Goal: Information Seeking & Learning: Compare options

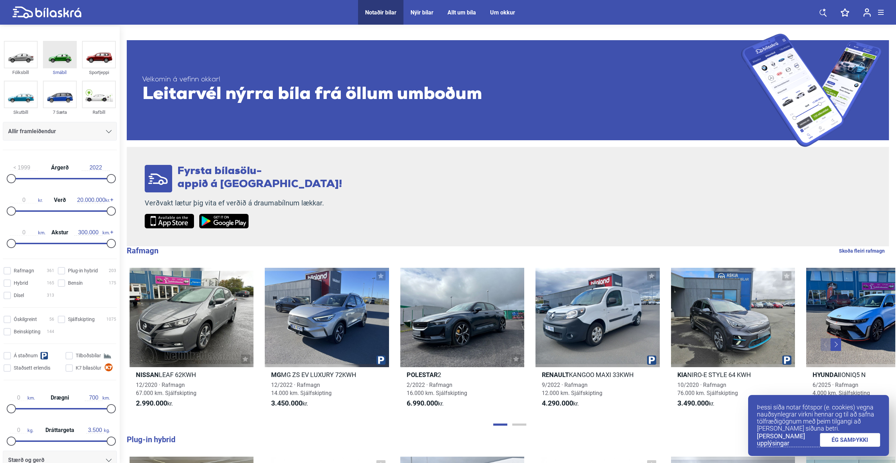
click at [55, 61] on img at bounding box center [60, 55] width 32 height 26
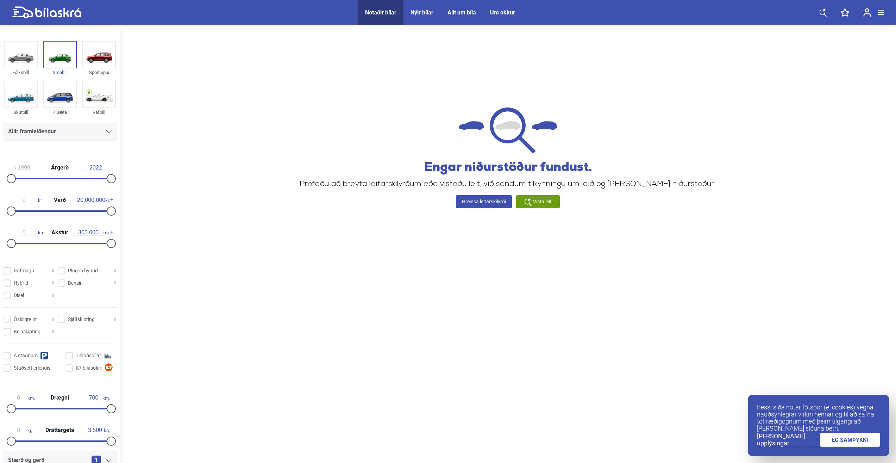
click at [535, 205] on span "Vista leit" at bounding box center [542, 201] width 19 height 7
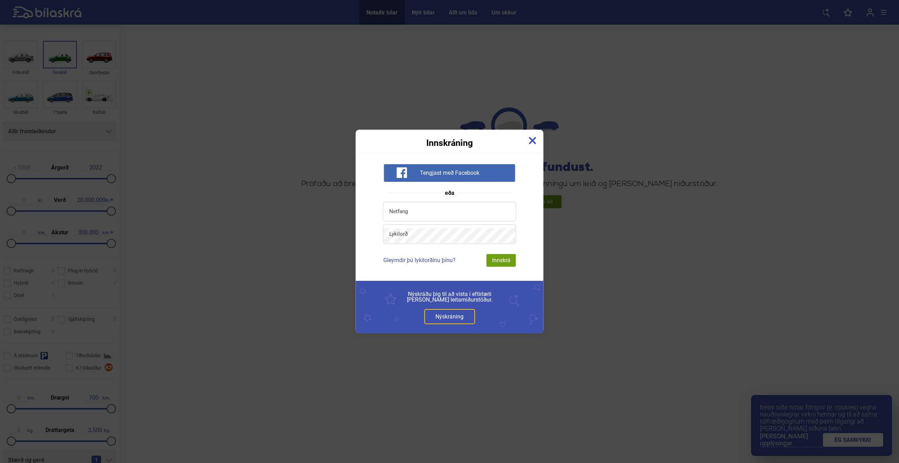
click at [527, 141] on div "Innskráning" at bounding box center [450, 139] width 188 height 18
click at [531, 141] on img at bounding box center [533, 141] width 8 height 8
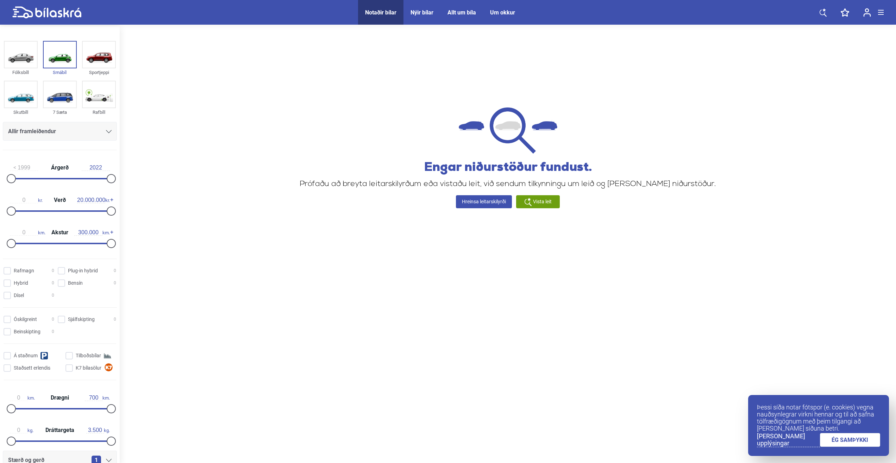
click at [370, 11] on div "Notaðir bílar" at bounding box center [380, 12] width 31 height 7
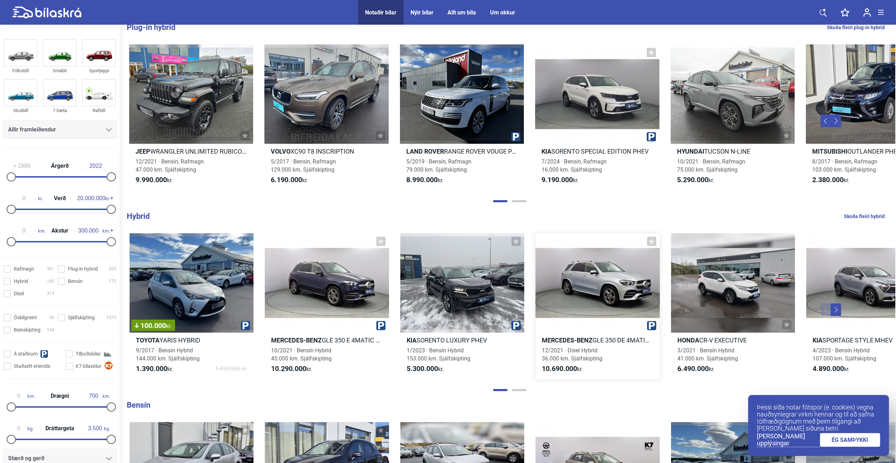
scroll to position [423, 0]
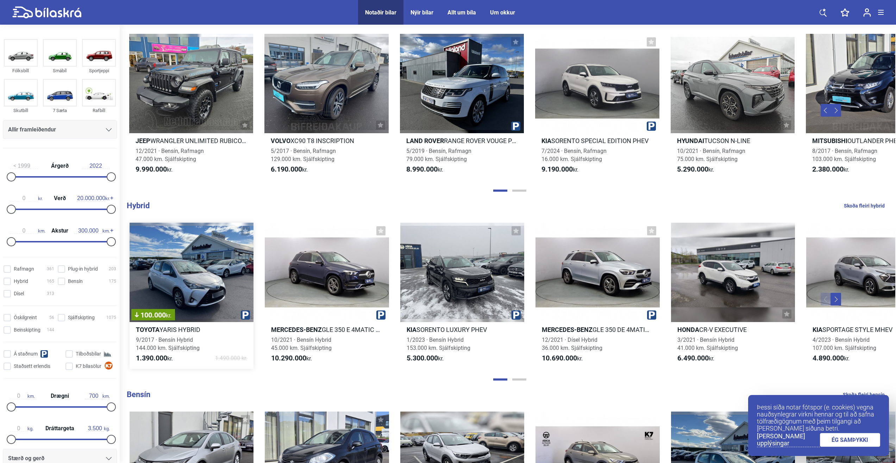
click at [175, 287] on div "100.000 kr." at bounding box center [192, 272] width 124 height 99
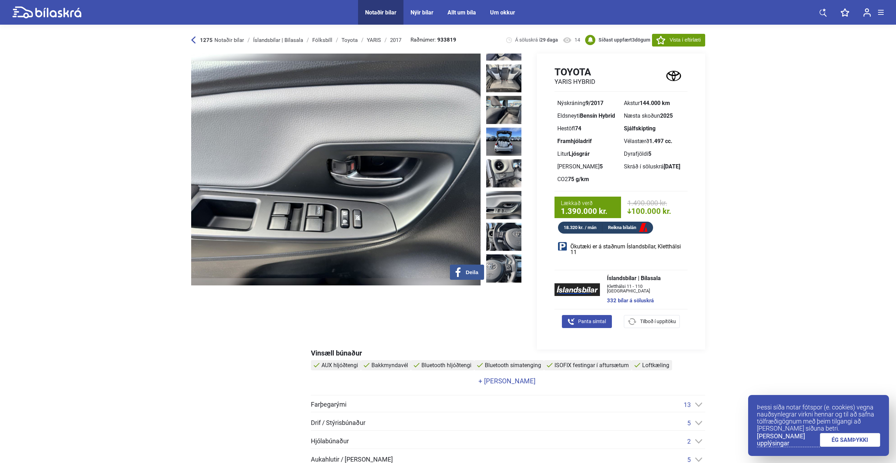
scroll to position [530, 0]
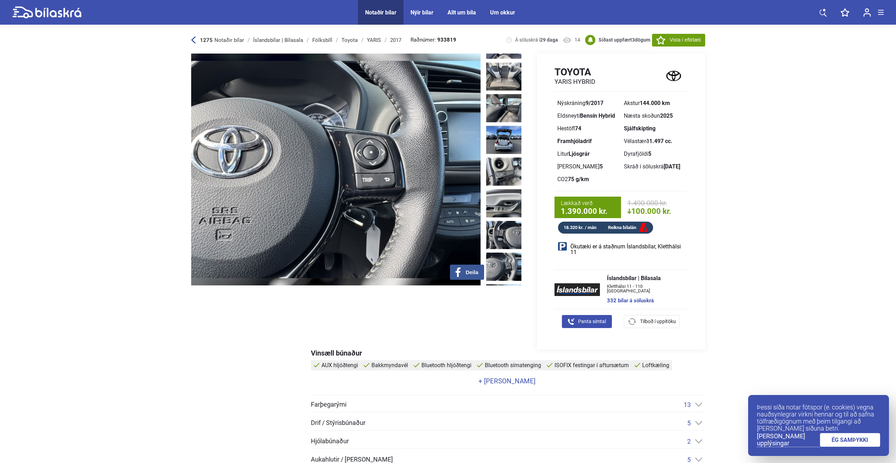
click at [514, 253] on img at bounding box center [503, 267] width 35 height 28
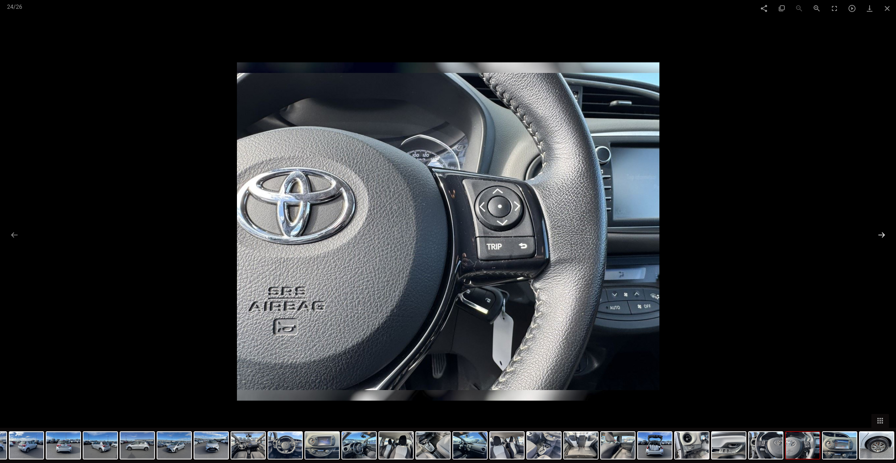
click at [878, 238] on button at bounding box center [881, 235] width 15 height 14
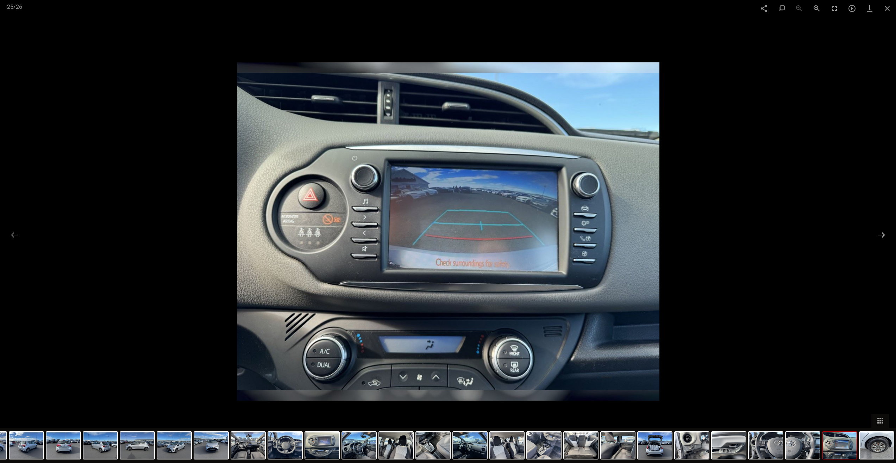
click at [878, 238] on button at bounding box center [881, 235] width 15 height 14
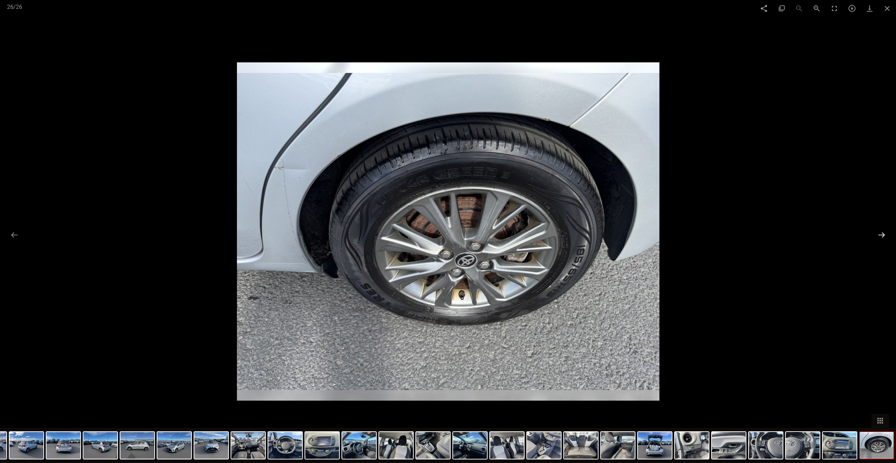
click at [878, 238] on button at bounding box center [881, 235] width 15 height 14
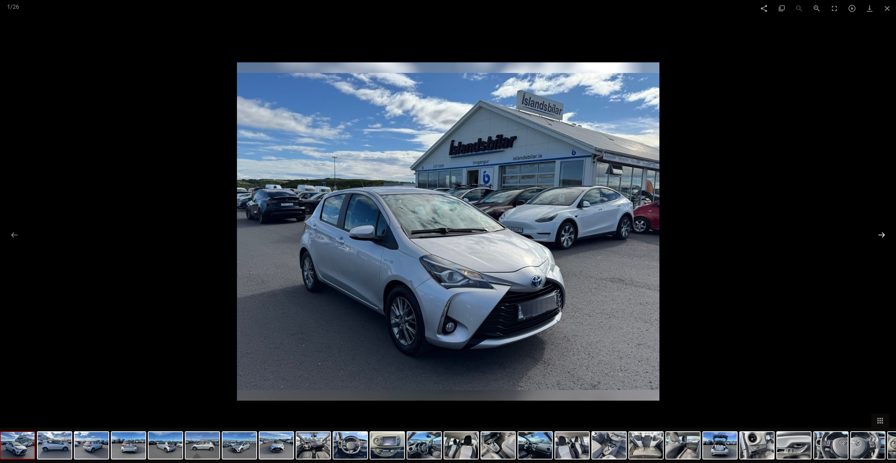
click at [878, 238] on button at bounding box center [881, 235] width 15 height 14
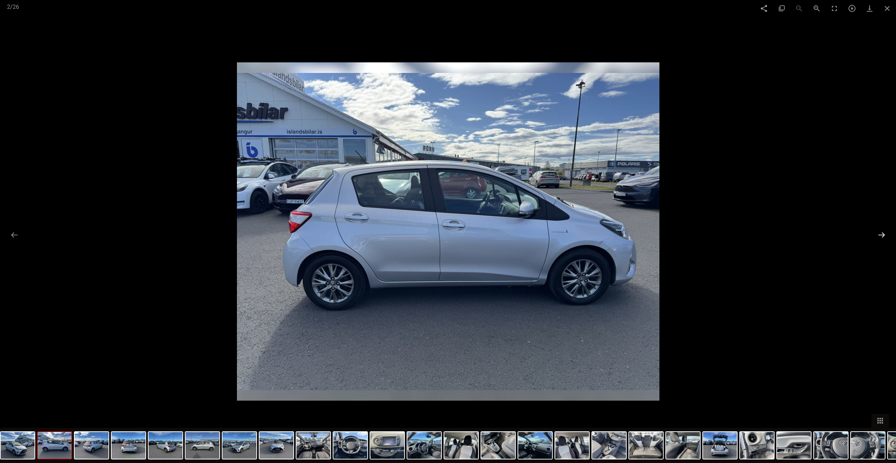
click at [878, 238] on button at bounding box center [881, 235] width 15 height 14
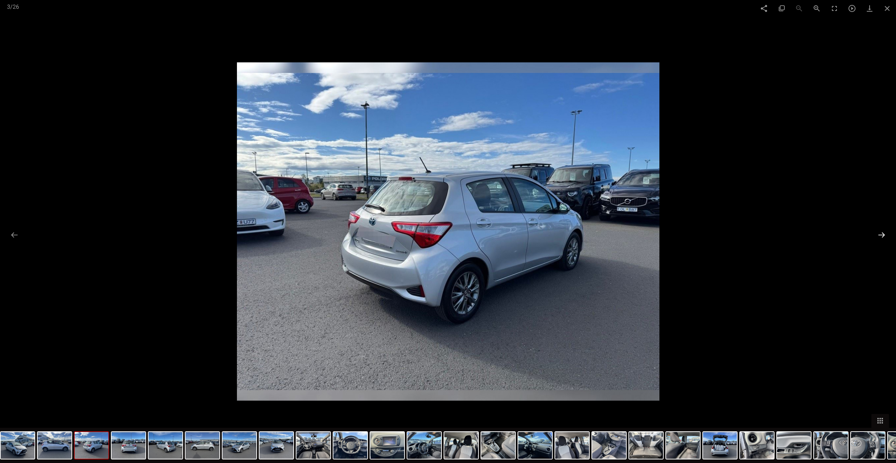
click at [878, 238] on button at bounding box center [881, 235] width 15 height 14
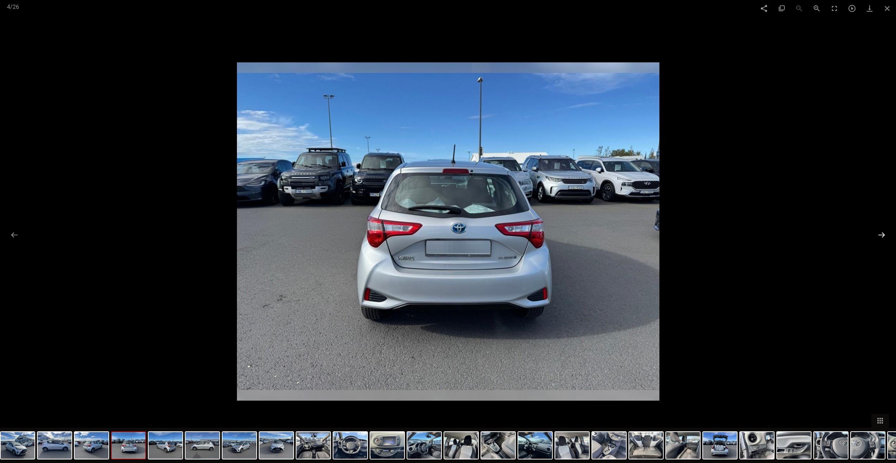
click at [878, 237] on button at bounding box center [881, 235] width 15 height 14
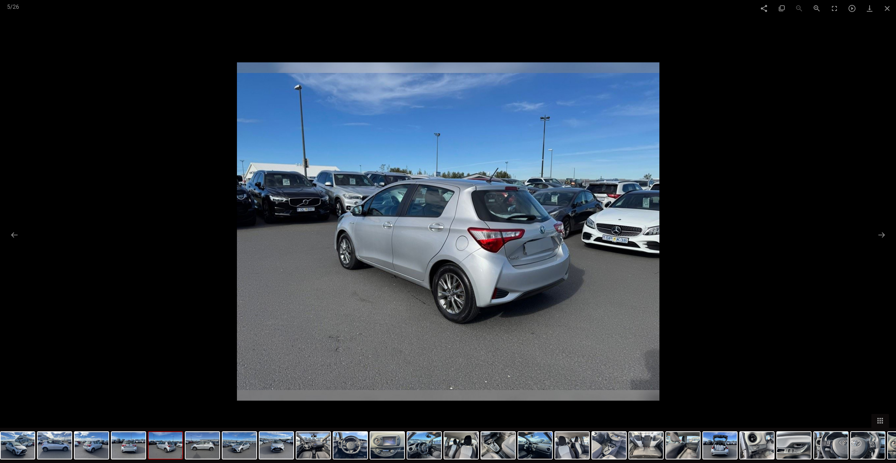
scroll to position [423, 0]
click at [889, 10] on span at bounding box center [888, 8] width 18 height 17
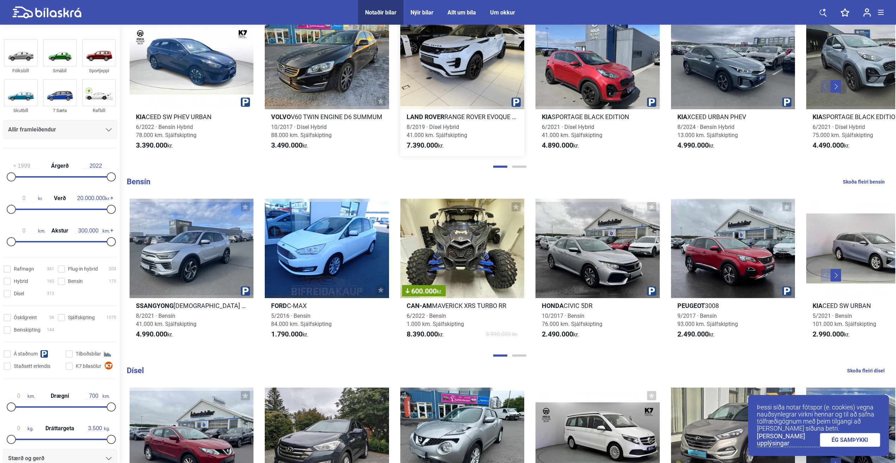
scroll to position [634, 0]
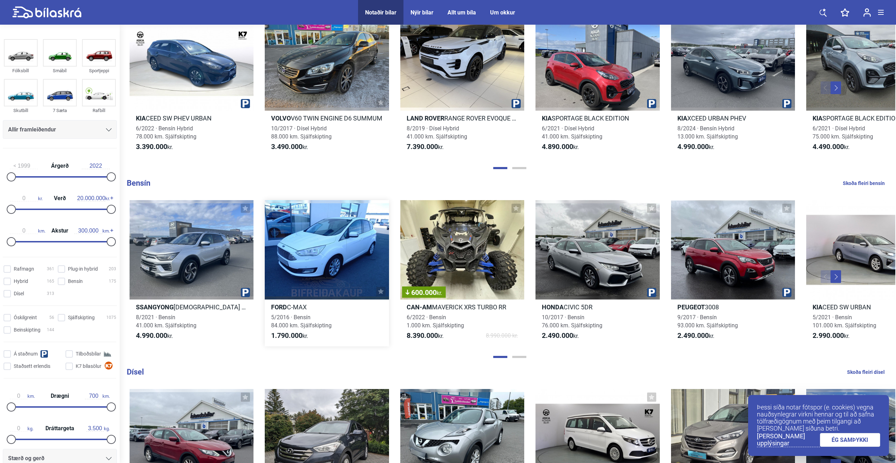
click at [286, 310] on b "Ford" at bounding box center [279, 306] width 16 height 7
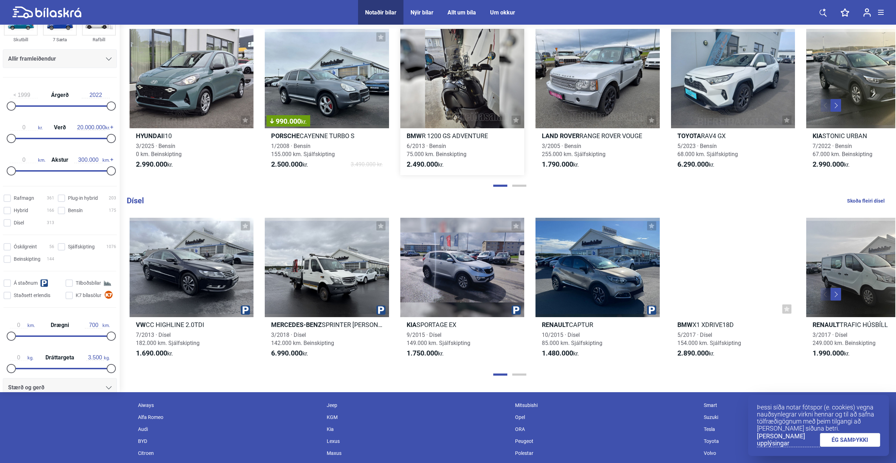
scroll to position [845, 0]
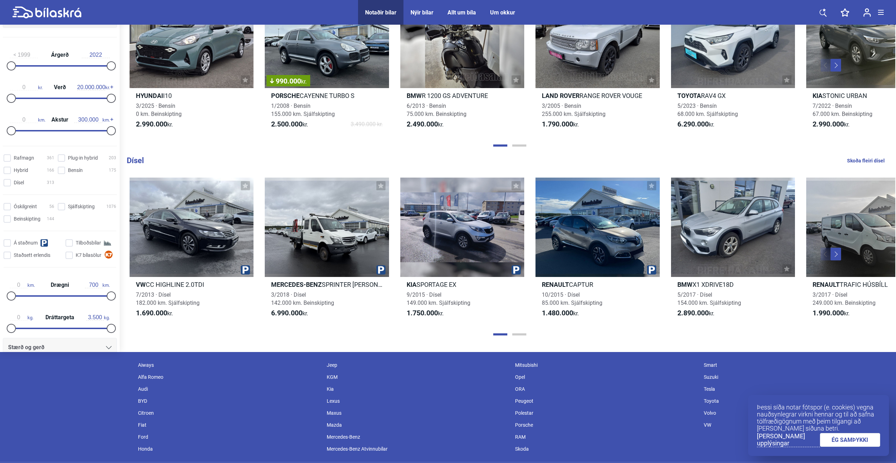
click at [515, 336] on div at bounding box center [510, 334] width 772 height 7
click at [516, 332] on div at bounding box center [510, 334] width 772 height 7
click at [516, 335] on button "Page 2" at bounding box center [519, 334] width 14 height 2
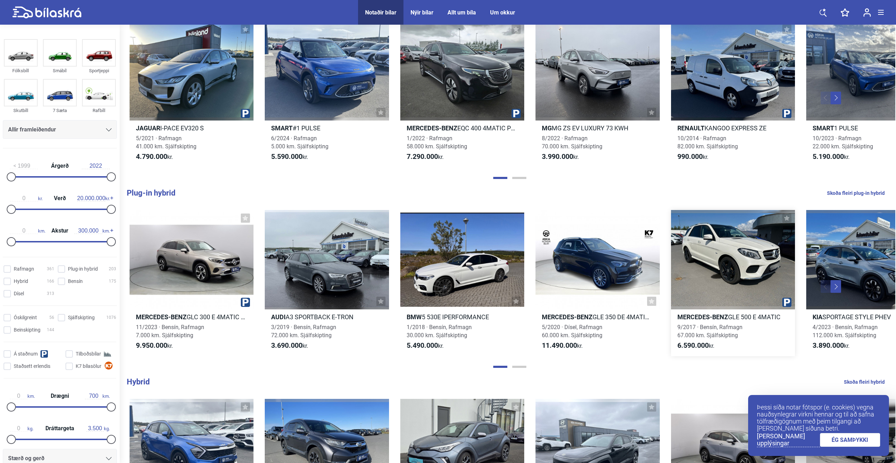
scroll to position [317, 0]
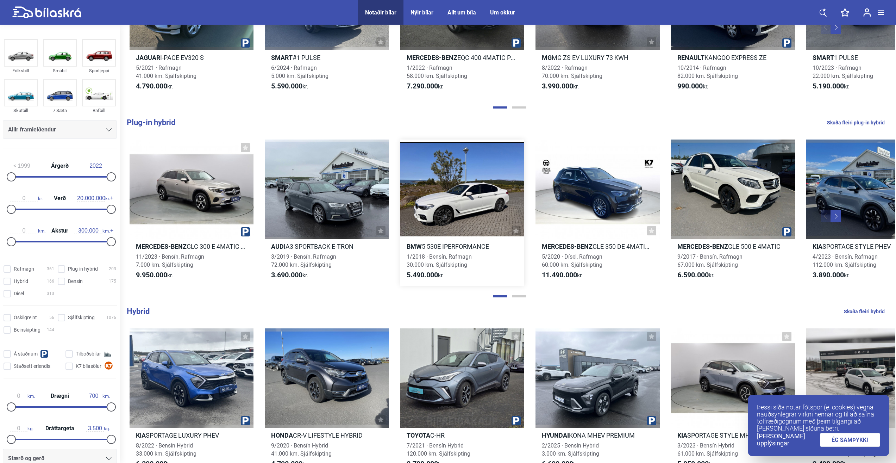
click at [493, 181] on div at bounding box center [462, 188] width 124 height 99
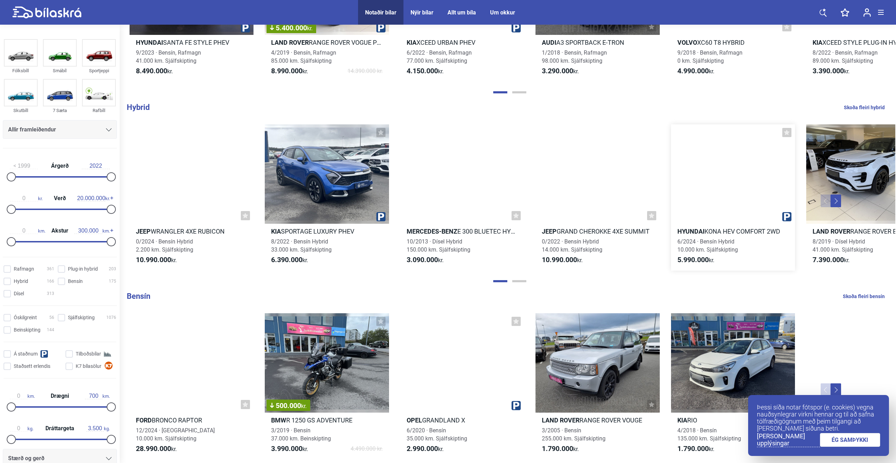
scroll to position [487, 0]
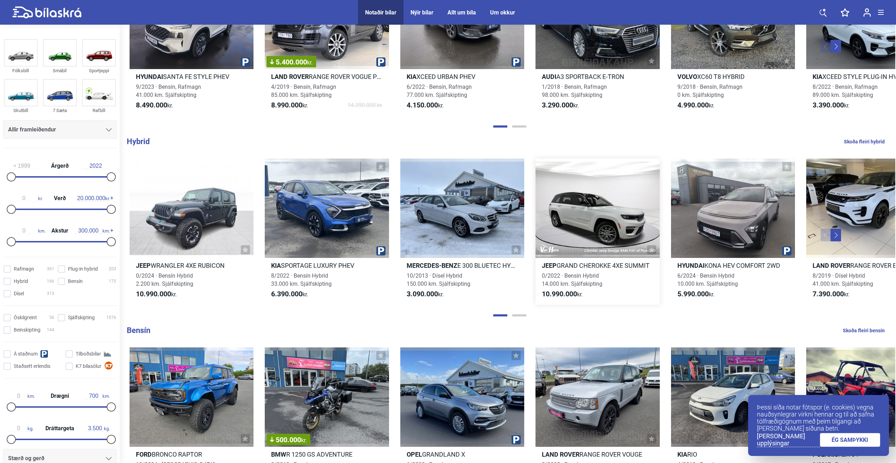
click at [639, 216] on div at bounding box center [598, 207] width 124 height 99
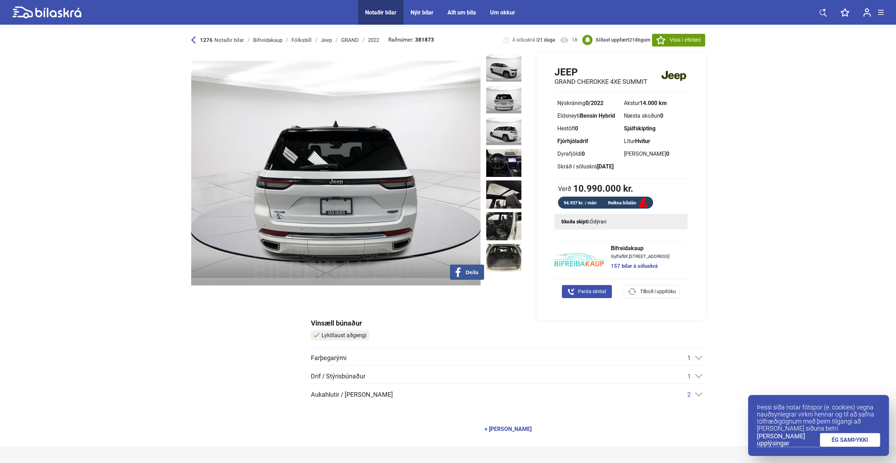
click at [516, 90] on img at bounding box center [503, 99] width 35 height 28
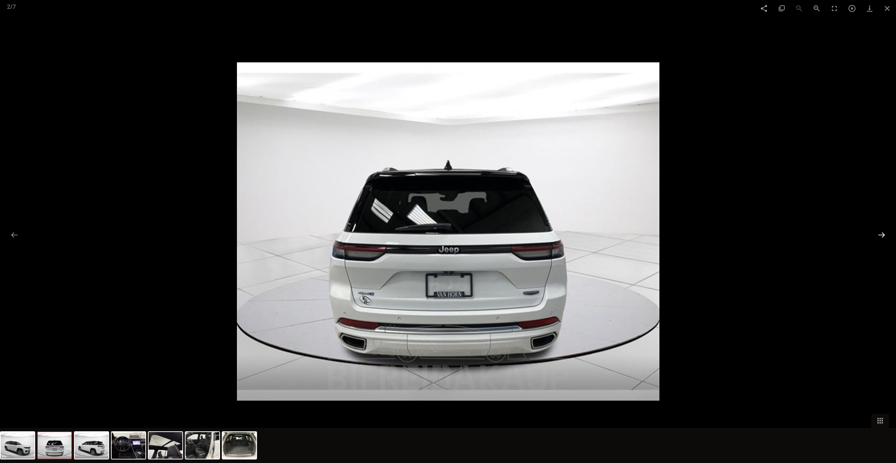
click at [880, 238] on button at bounding box center [881, 235] width 15 height 14
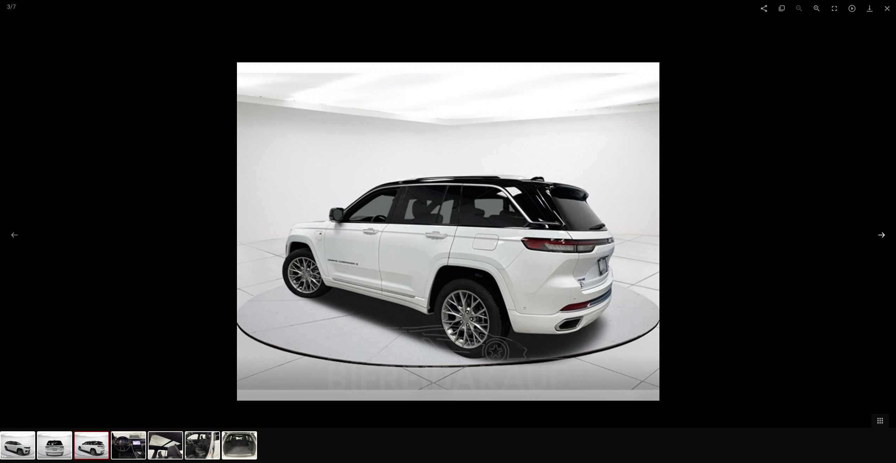
click at [880, 238] on button at bounding box center [881, 235] width 15 height 14
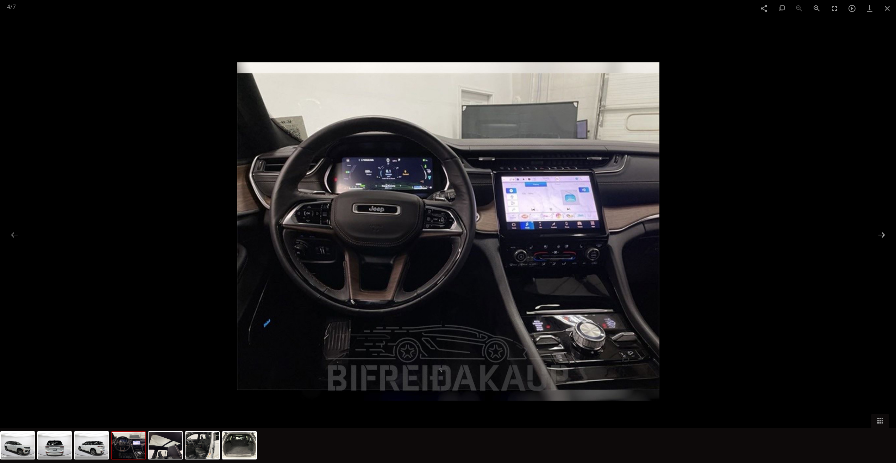
click at [881, 238] on button at bounding box center [881, 235] width 15 height 14
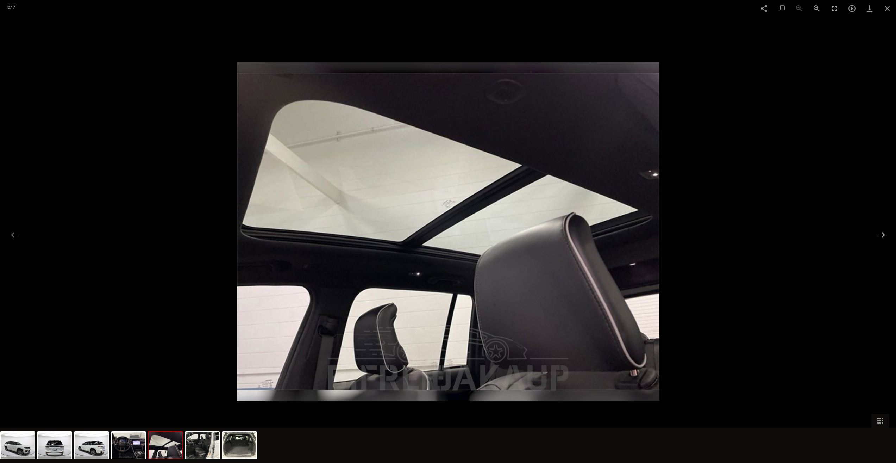
click at [881, 238] on button at bounding box center [881, 235] width 15 height 14
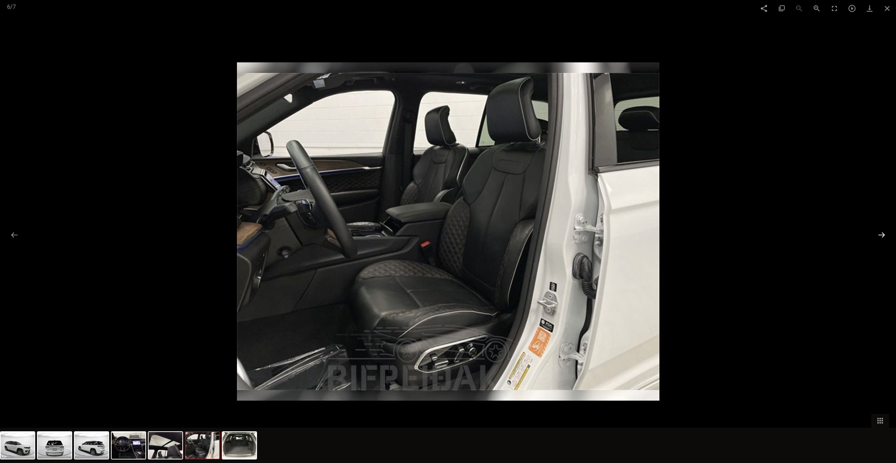
click at [881, 238] on button at bounding box center [881, 235] width 15 height 14
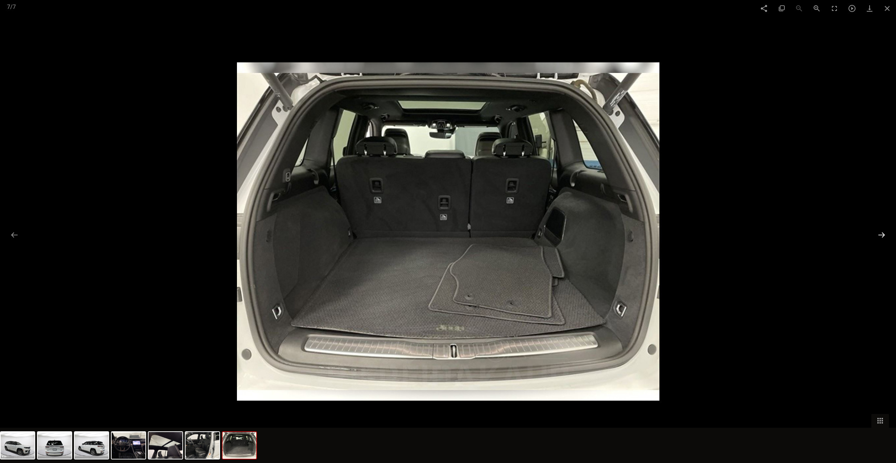
click at [881, 238] on button at bounding box center [881, 235] width 15 height 14
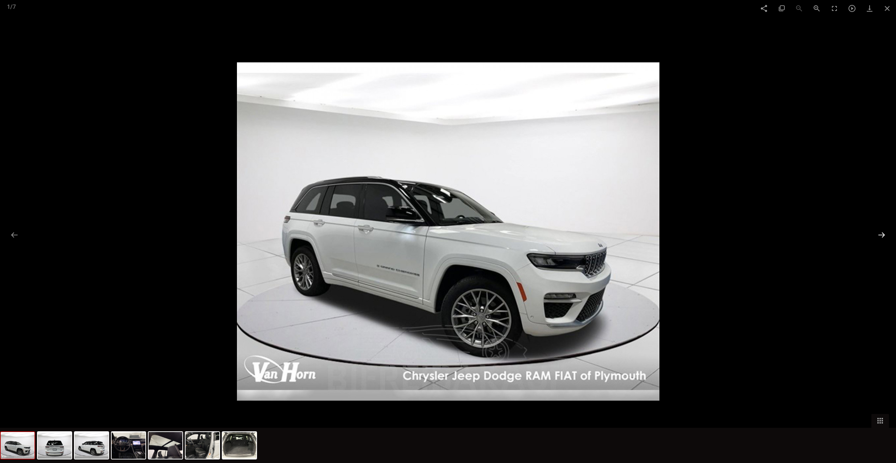
click at [880, 237] on button at bounding box center [881, 235] width 15 height 14
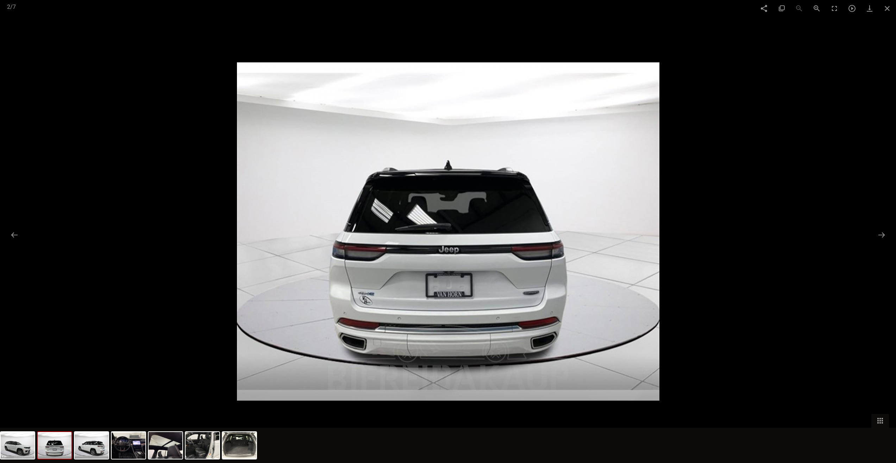
scroll to position [487, 0]
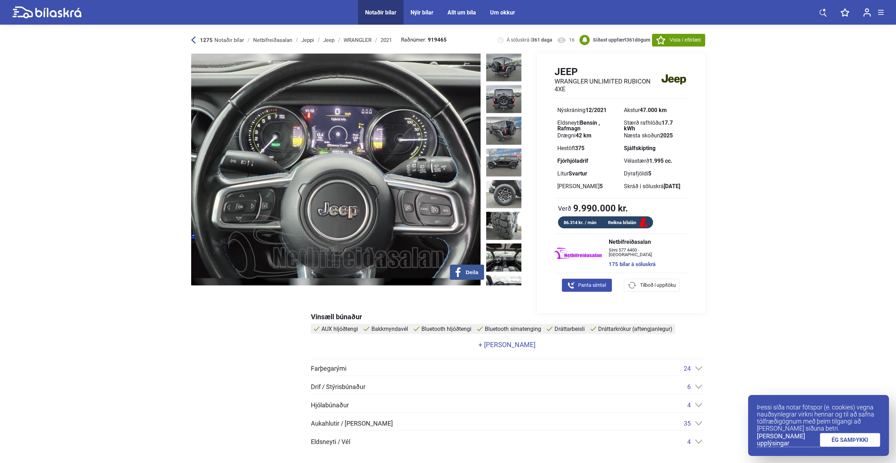
scroll to position [102, 0]
